Goal: Task Accomplishment & Management: Use online tool/utility

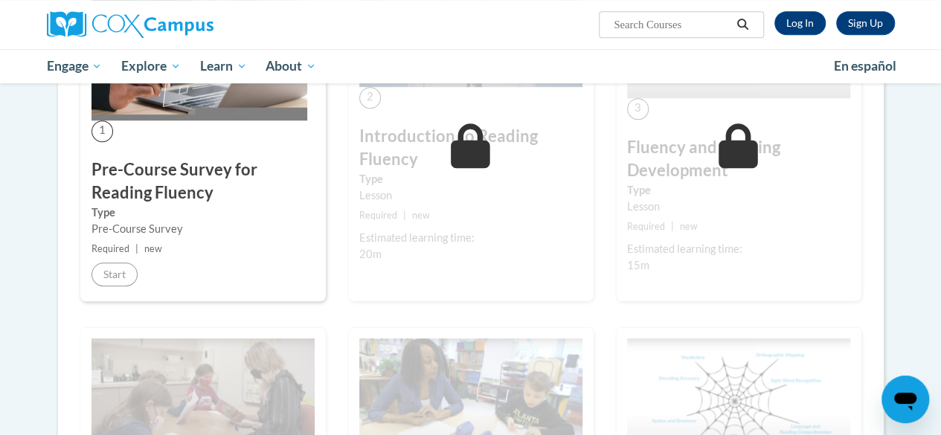
scroll to position [225, 0]
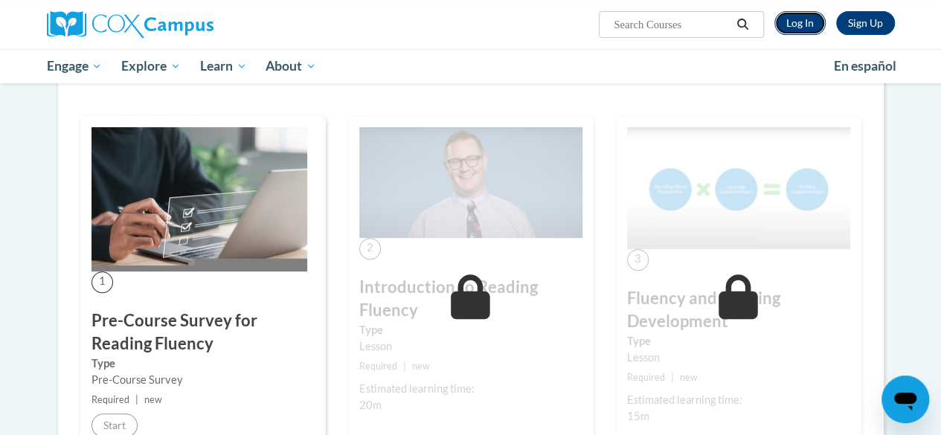
click at [800, 28] on link "Log In" at bounding box center [799, 23] width 51 height 24
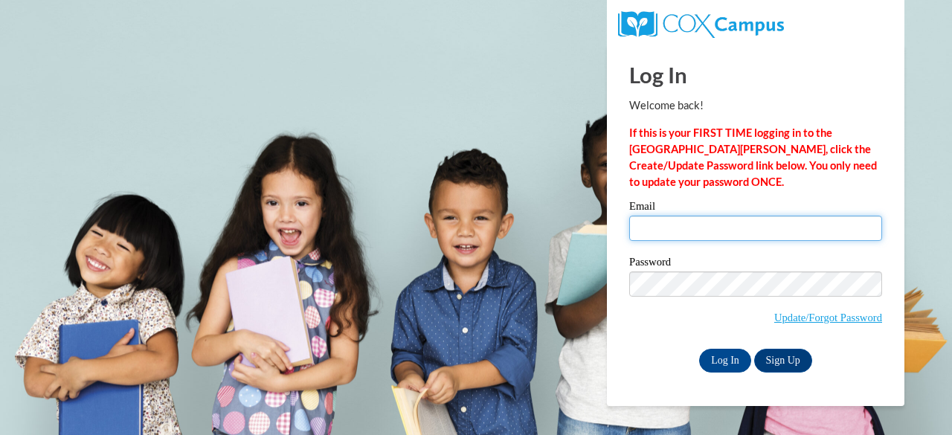
click at [693, 234] on input "Email" at bounding box center [755, 228] width 253 height 25
type input "tcanthony7@gmail.com"
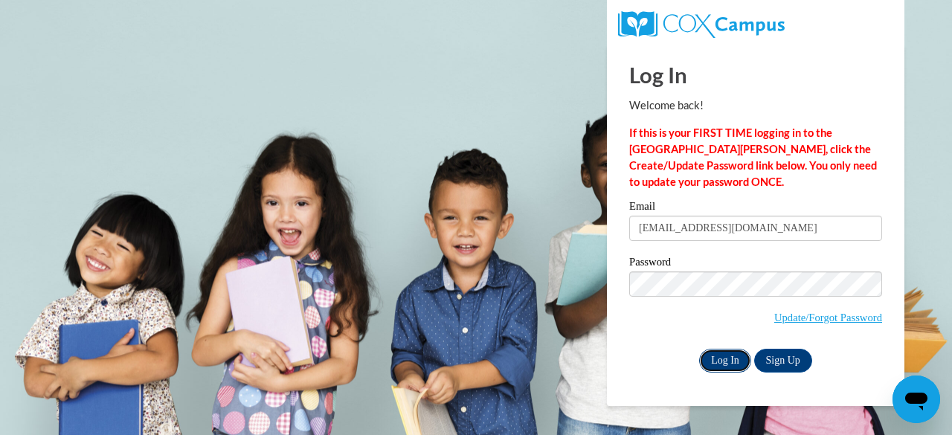
click at [722, 360] on input "Log In" at bounding box center [725, 361] width 52 height 24
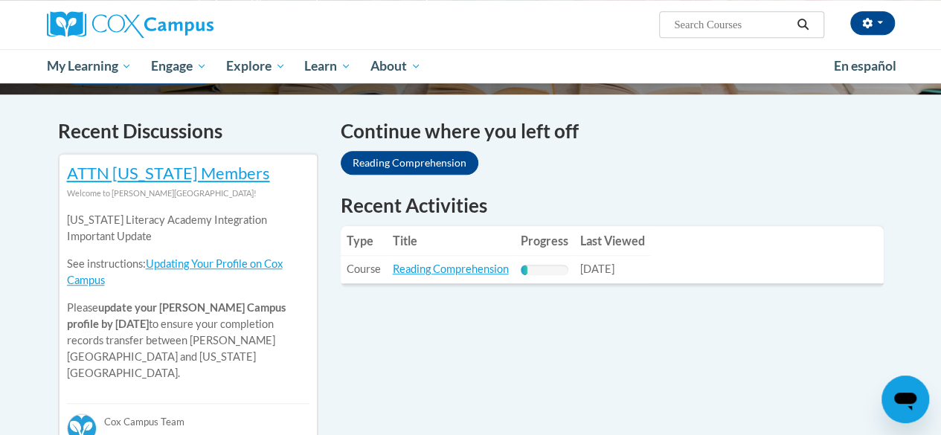
scroll to position [428, 0]
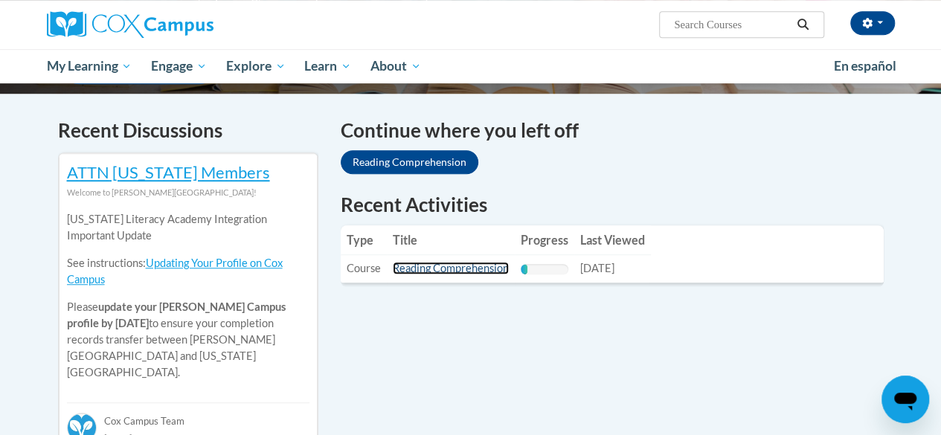
click at [454, 264] on link "Reading Comprehension" at bounding box center [451, 268] width 116 height 13
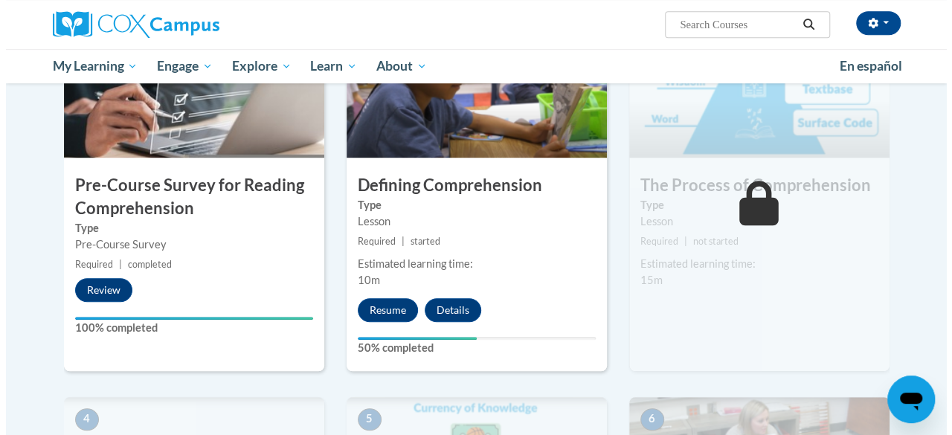
scroll to position [387, 0]
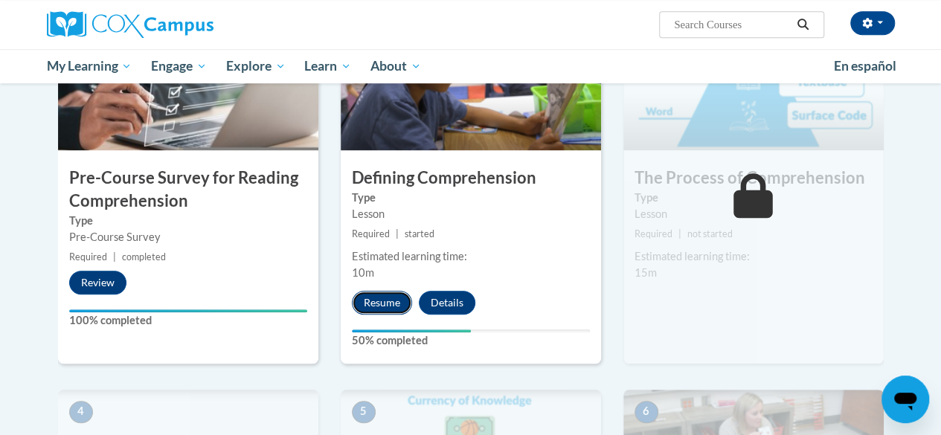
click at [391, 298] on button "Resume" at bounding box center [382, 303] width 60 height 24
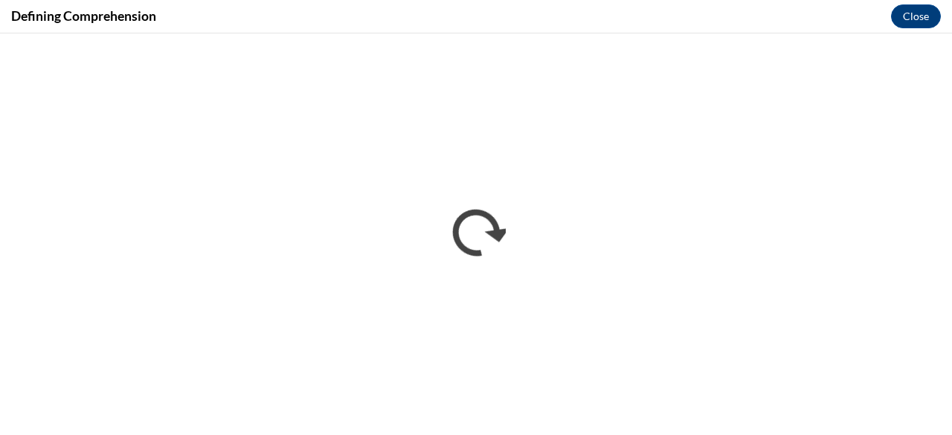
scroll to position [0, 0]
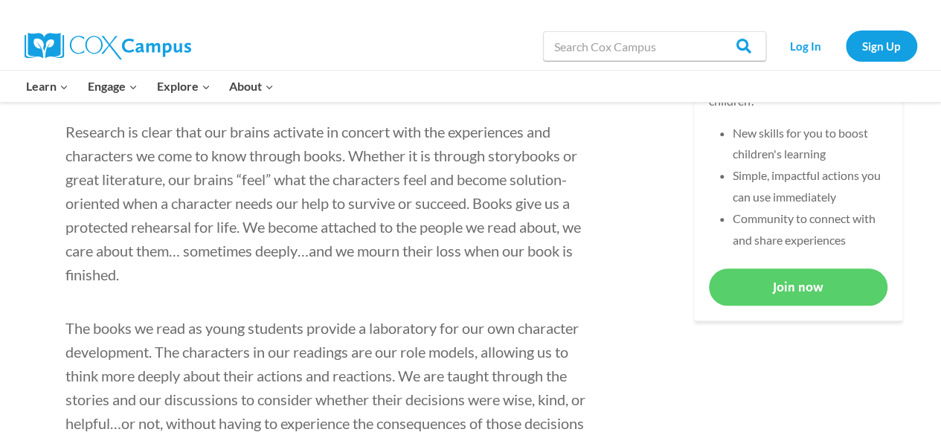
scroll to position [739, 0]
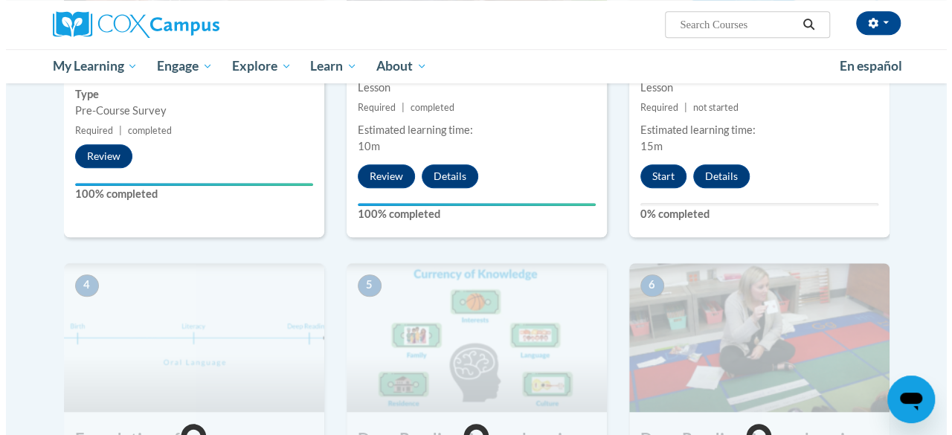
scroll to position [512, 0]
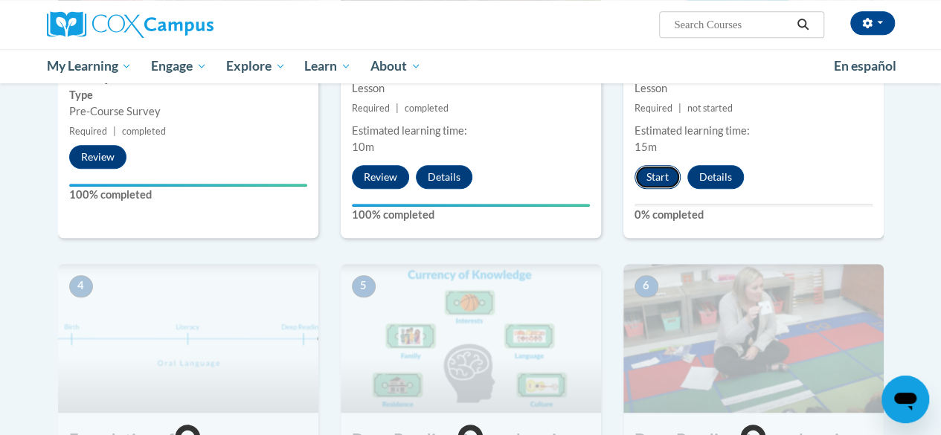
click at [659, 170] on button "Start" at bounding box center [657, 177] width 46 height 24
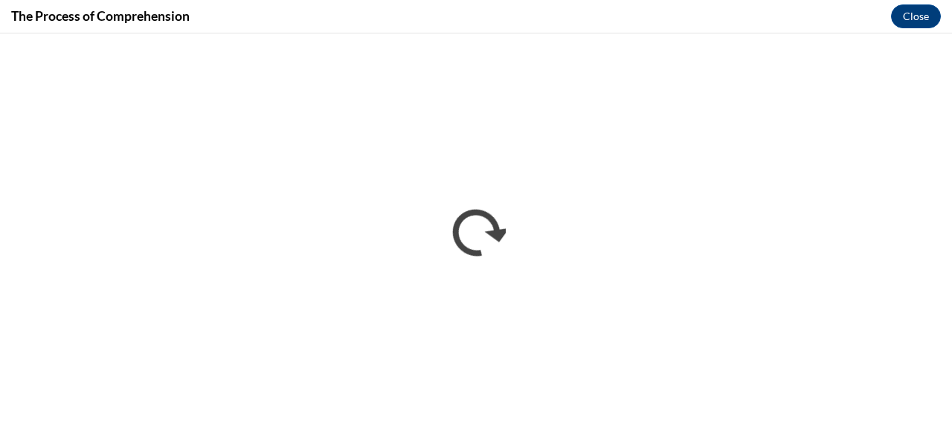
scroll to position [0, 0]
